Goal: Information Seeking & Learning: Learn about a topic

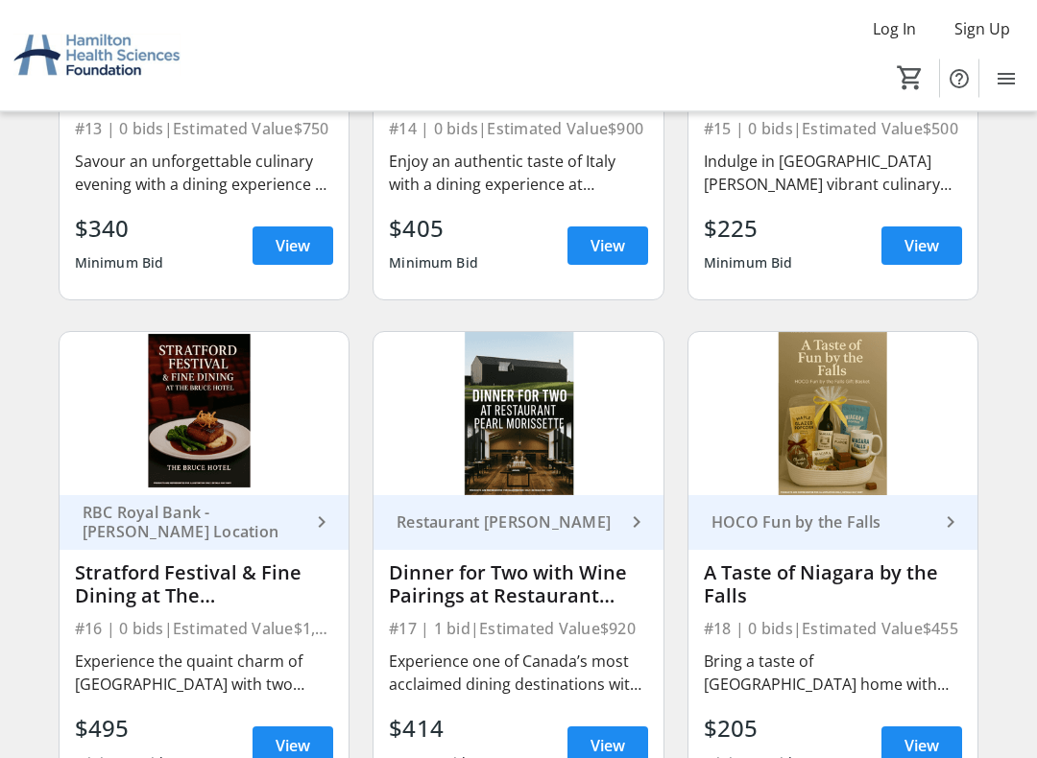
scroll to position [2450, 0]
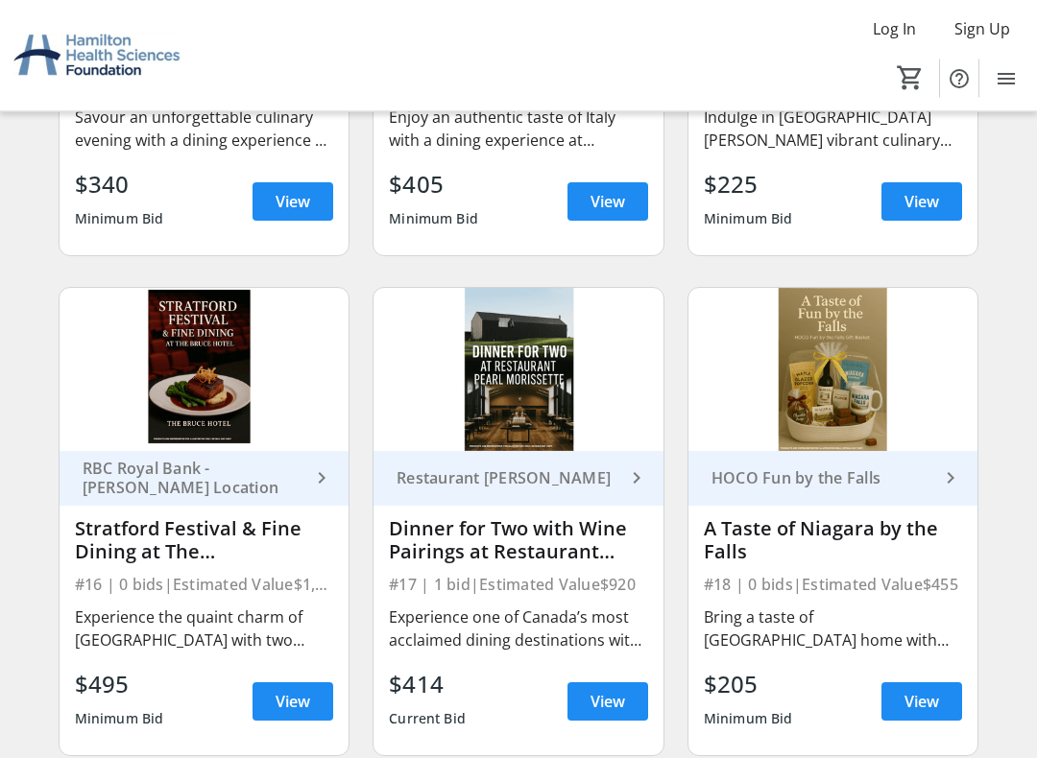
click at [244, 618] on div "Experience the quaint charm of [GEOGRAPHIC_DATA] with two tickets to the world-…" at bounding box center [204, 630] width 259 height 46
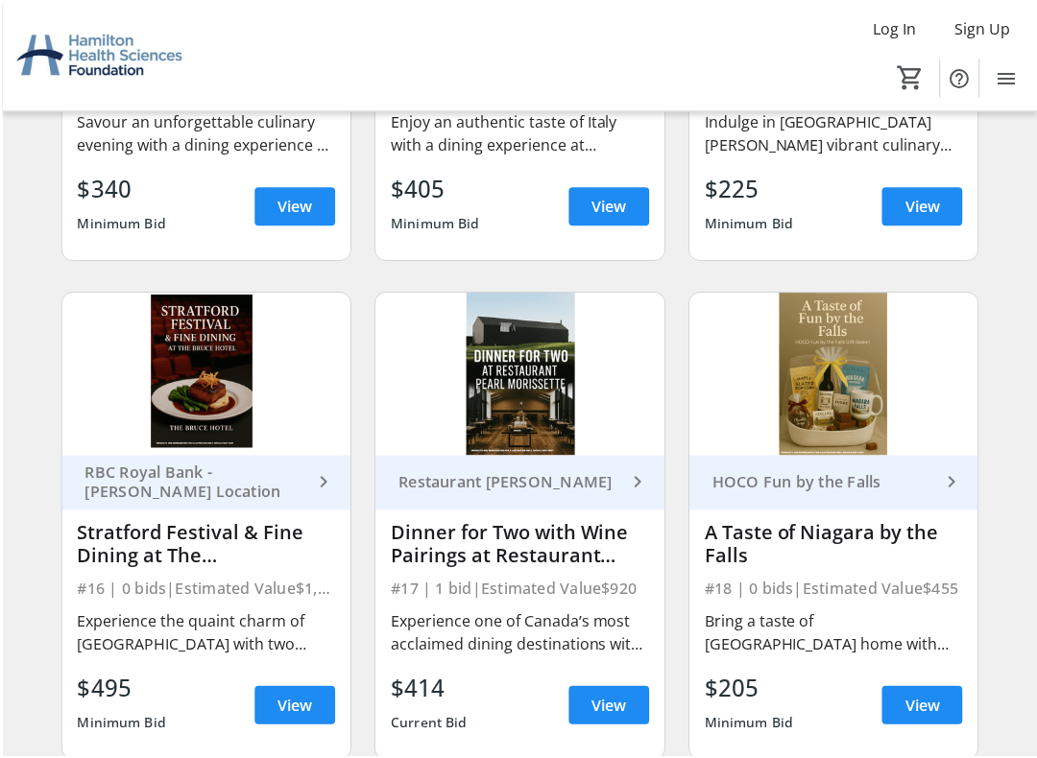
scroll to position [2532, 0]
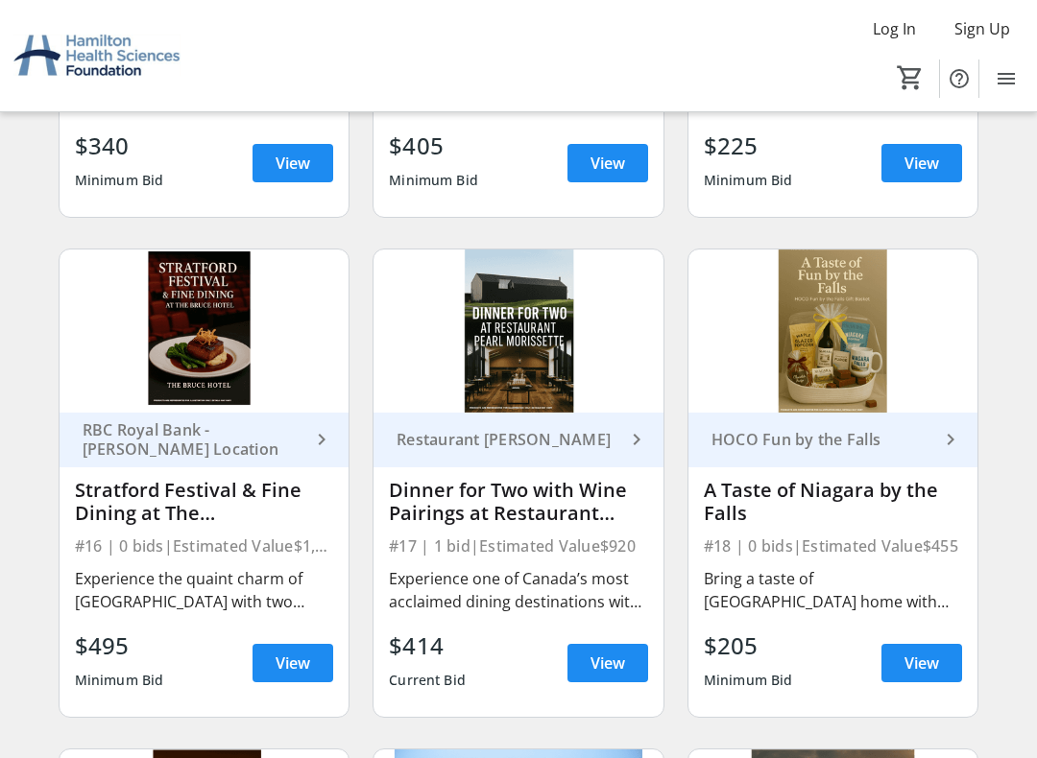
click at [300, 650] on span "View" at bounding box center [293, 663] width 35 height 23
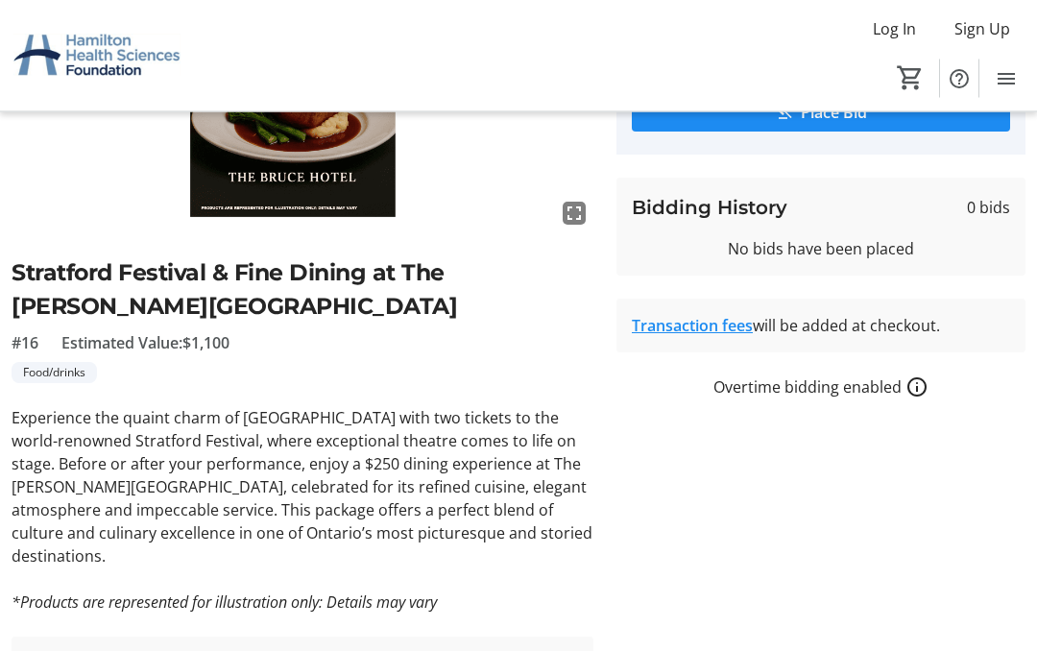
scroll to position [350, 0]
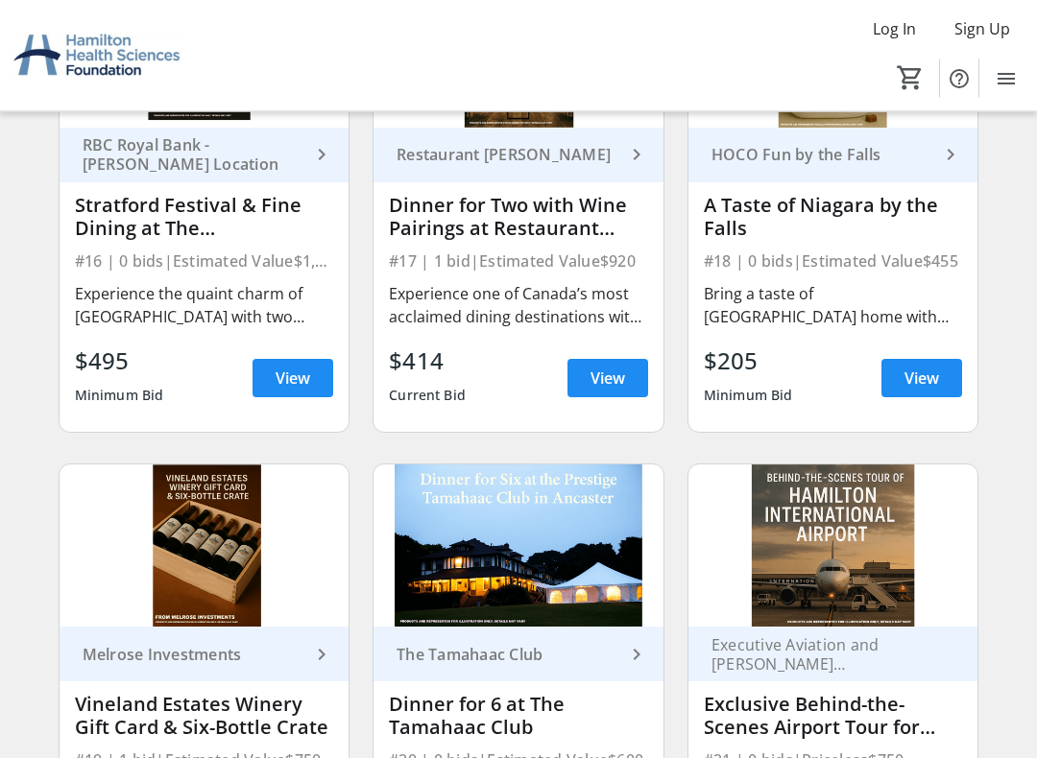
scroll to position [2818, 0]
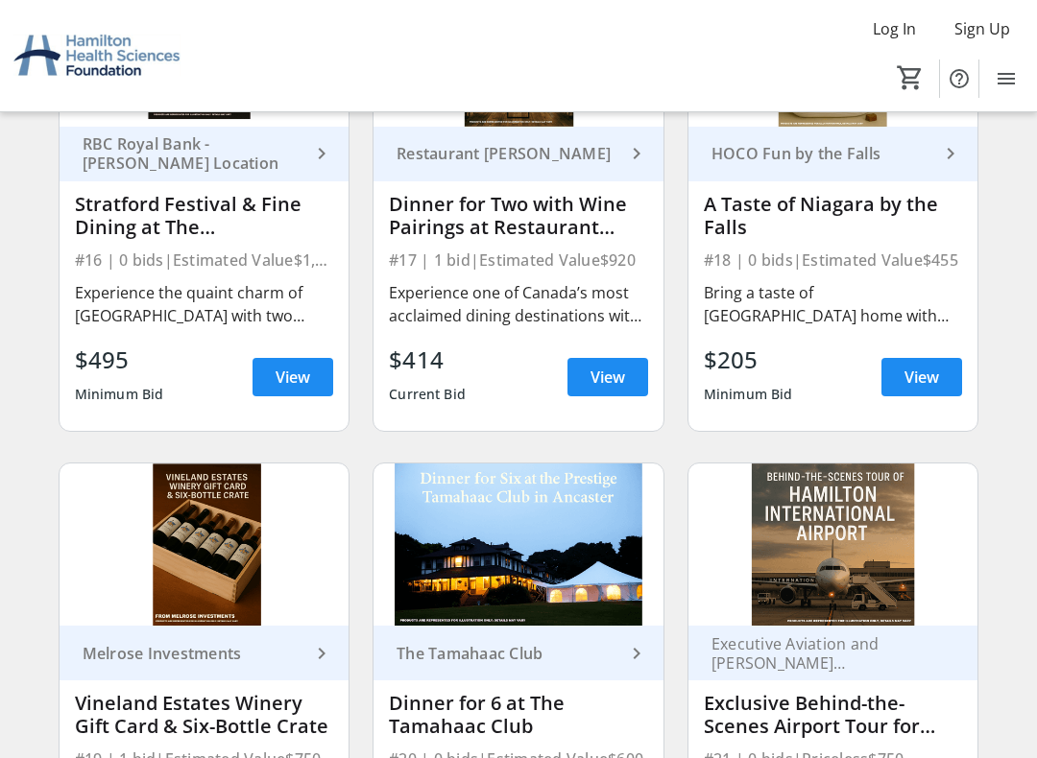
click at [913, 378] on span "View" at bounding box center [921, 377] width 35 height 23
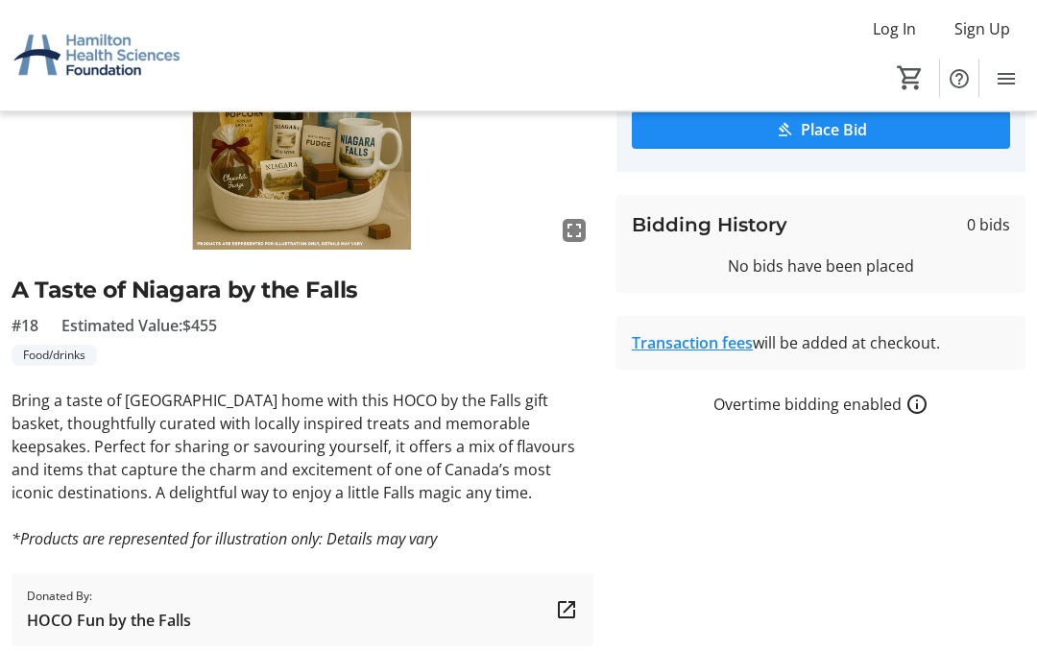
scroll to position [251, 0]
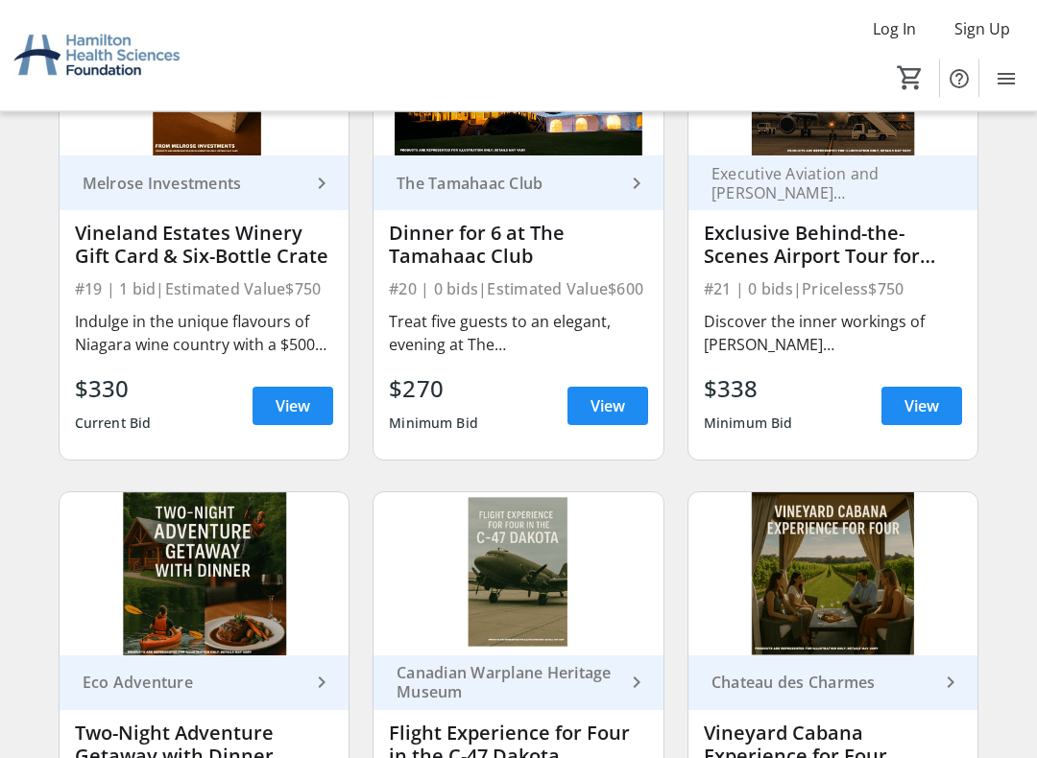
scroll to position [3288, 0]
click at [611, 415] on span "View" at bounding box center [607, 406] width 35 height 23
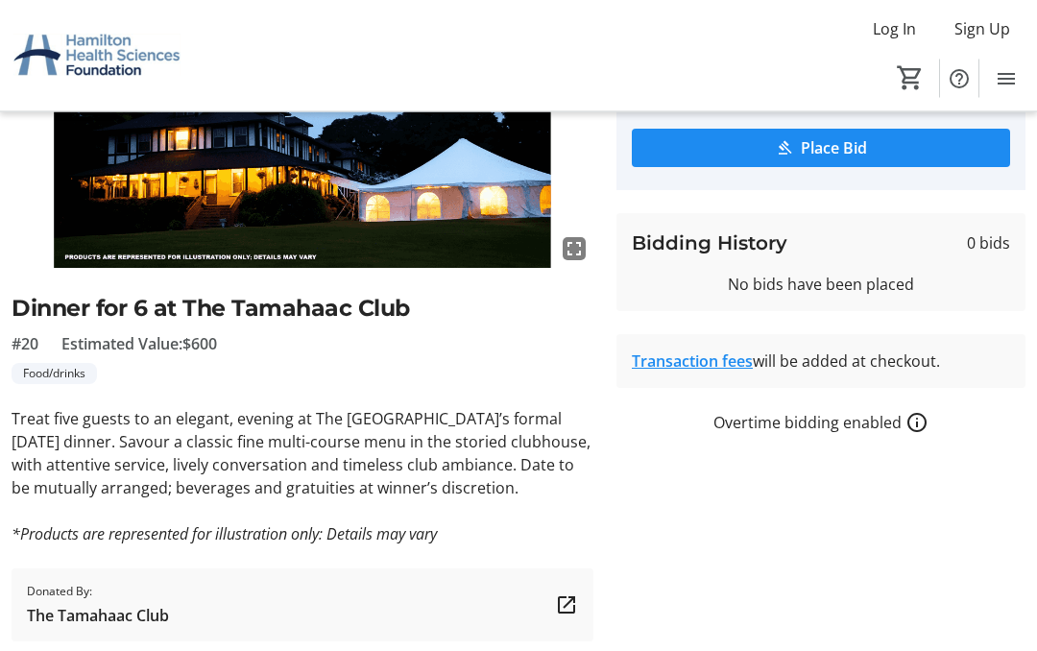
scroll to position [304, 0]
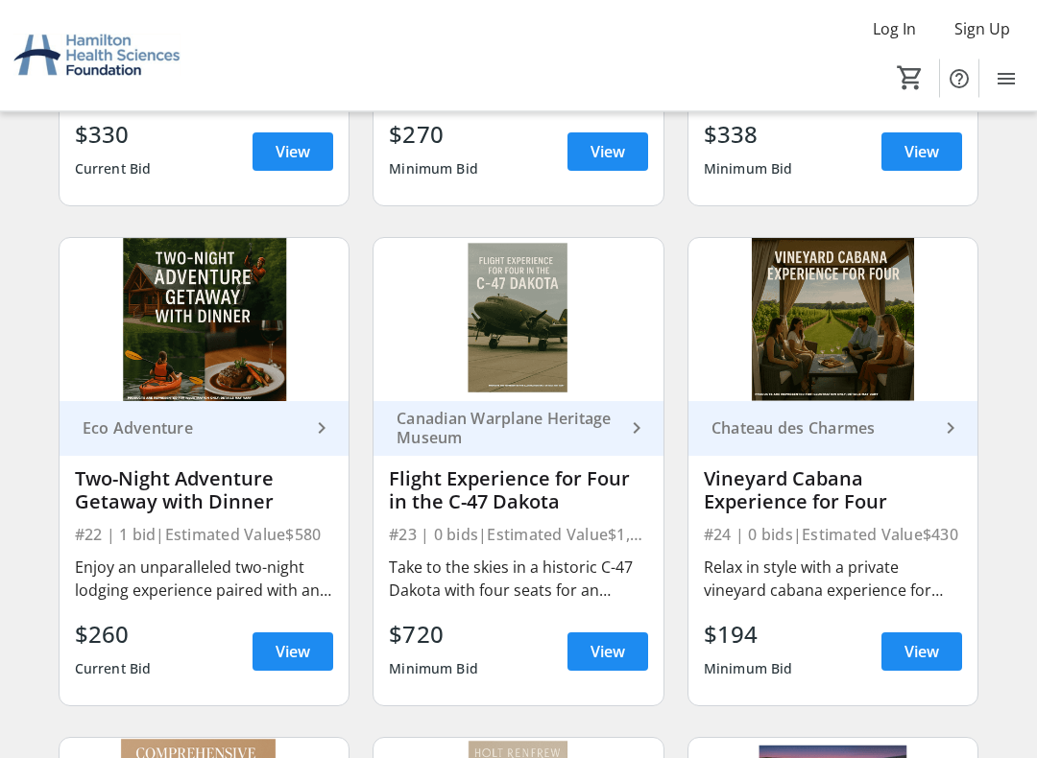
scroll to position [3543, 0]
click at [884, 579] on div "Relax in style with a private vineyard cabana experience for four guests, compl…" at bounding box center [833, 579] width 259 height 46
click at [925, 650] on span "View" at bounding box center [921, 651] width 35 height 23
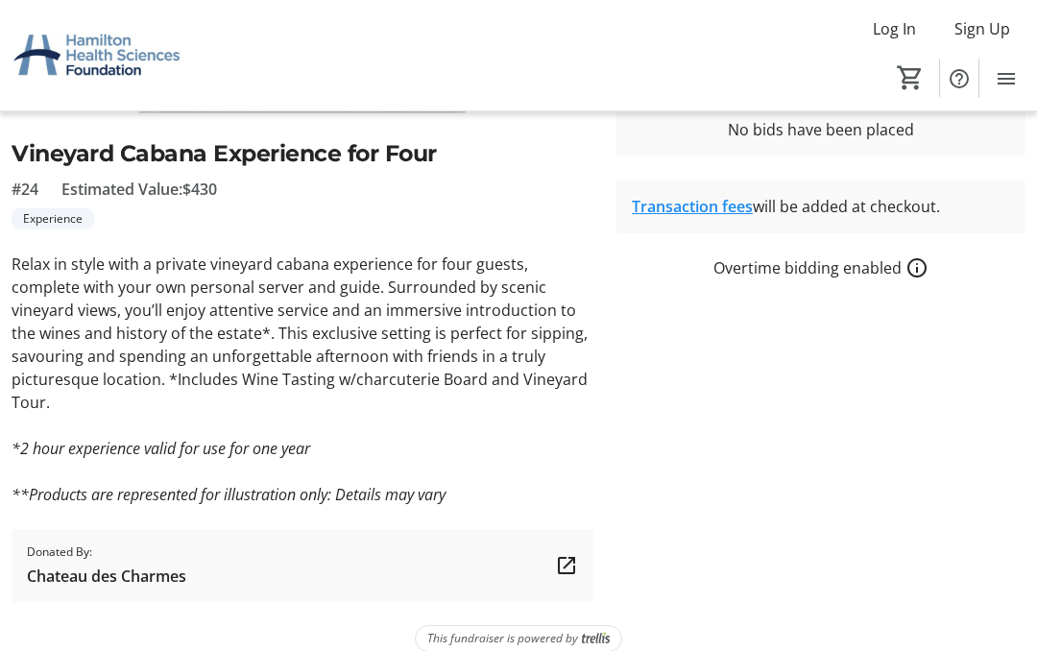
scroll to position [420, 0]
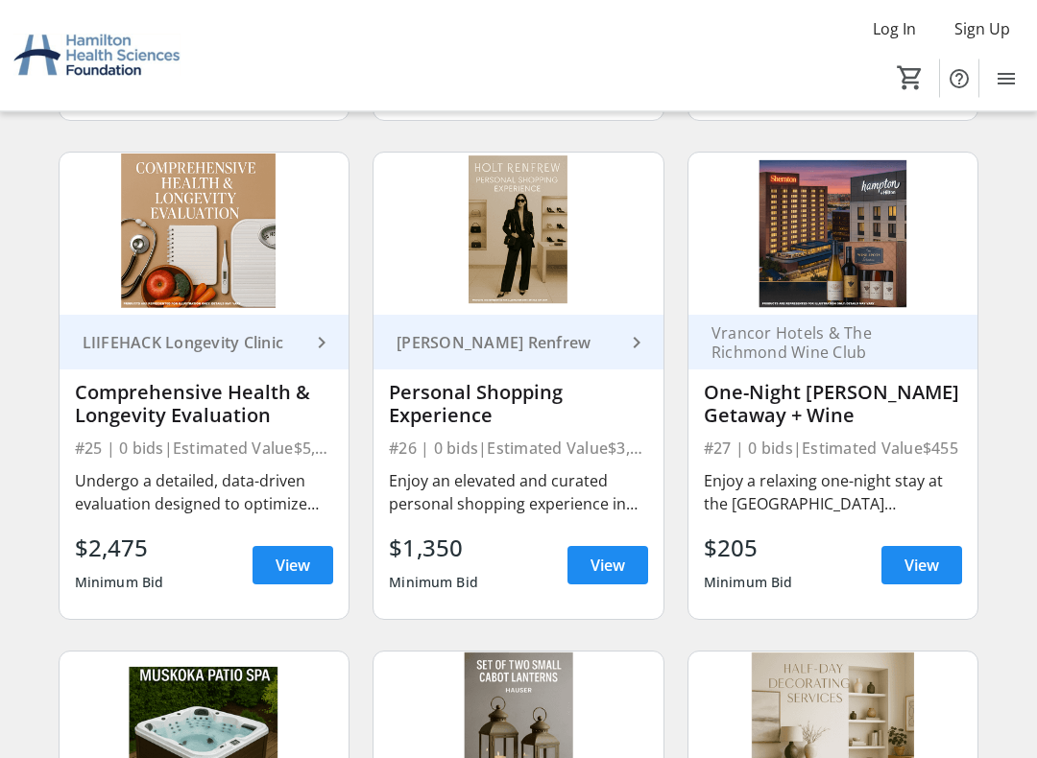
scroll to position [4128, 0]
click at [884, 477] on div "Enjoy a relaxing one-night stay at the [GEOGRAPHIC_DATA][PERSON_NAME] and a one…" at bounding box center [833, 492] width 259 height 46
click at [839, 373] on div "Vrancor Hotels & The Richmond Wine Club One-Night Hamilton Getaway + Wine #27 |…" at bounding box center [833, 467] width 290 height 304
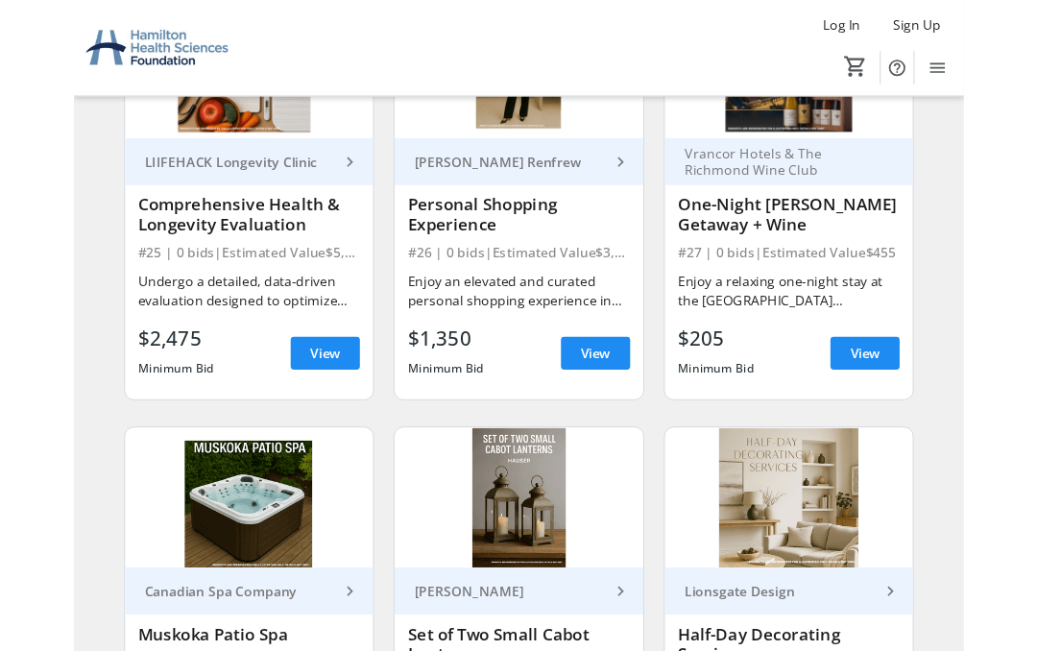
scroll to position [4278, 0]
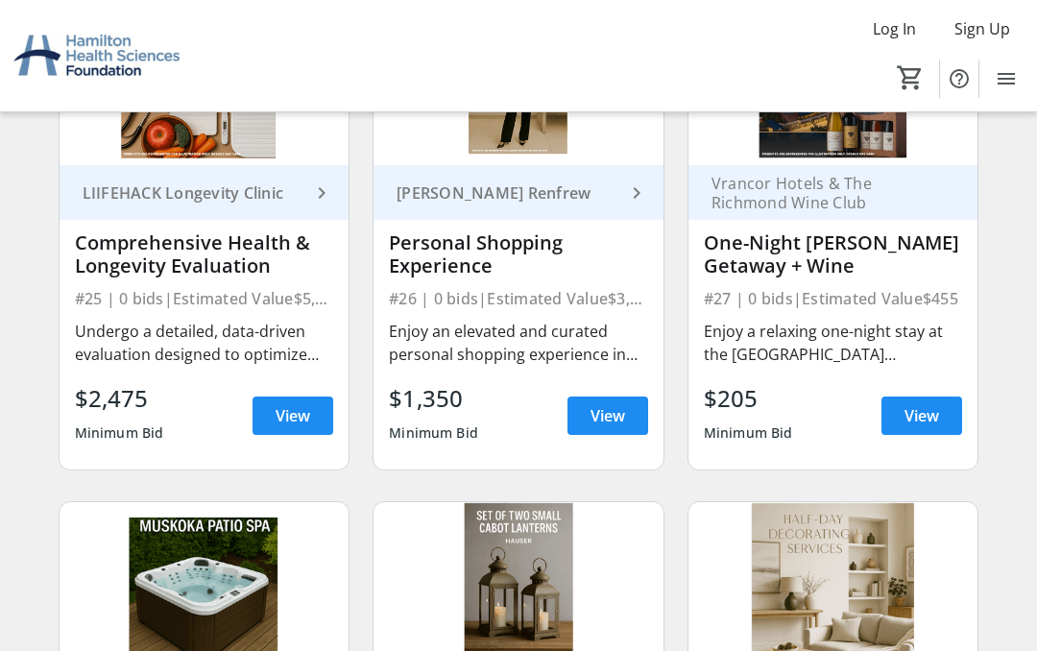
click at [926, 420] on span "View" at bounding box center [921, 415] width 35 height 23
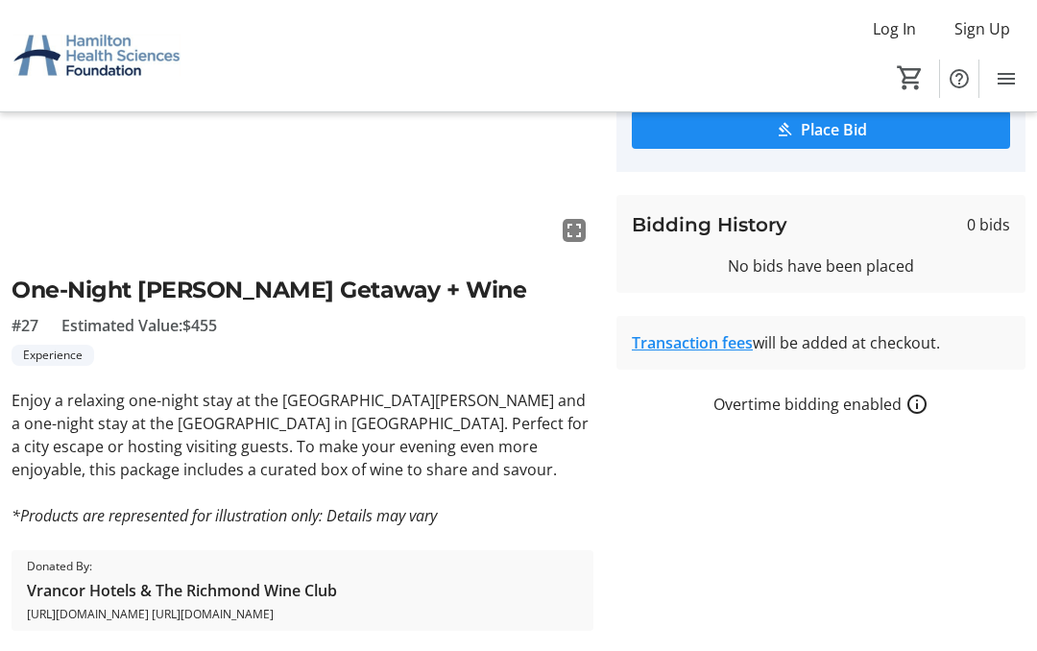
scroll to position [312, 0]
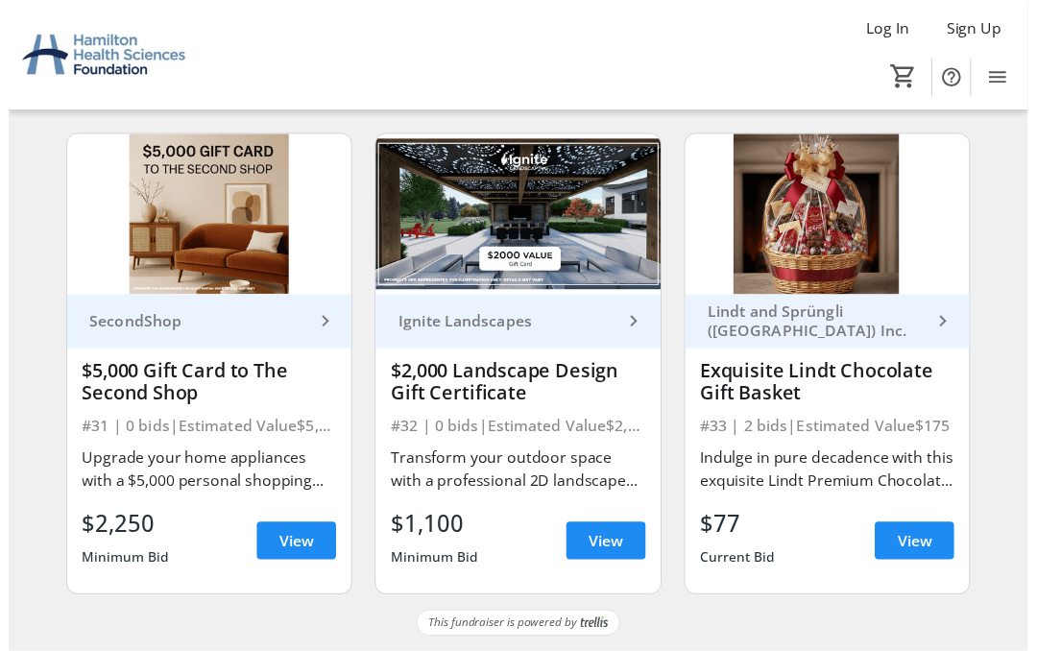
scroll to position [5155, 0]
